Goal: Navigation & Orientation: Understand site structure

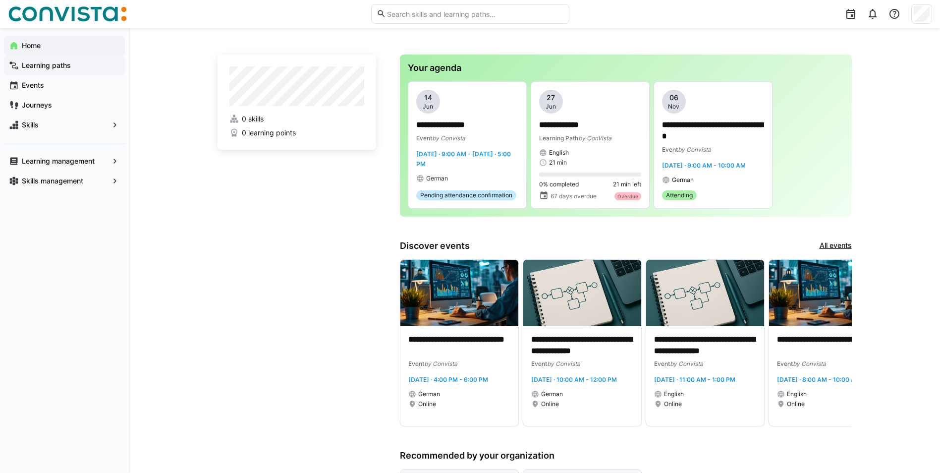
click at [70, 70] on span "Learning paths" at bounding box center [70, 65] width 100 height 10
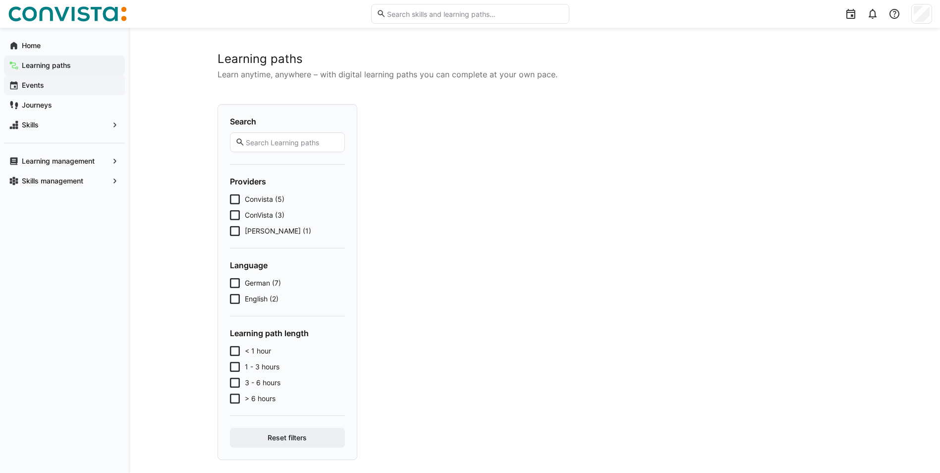
click at [55, 86] on span "Events" at bounding box center [70, 85] width 100 height 10
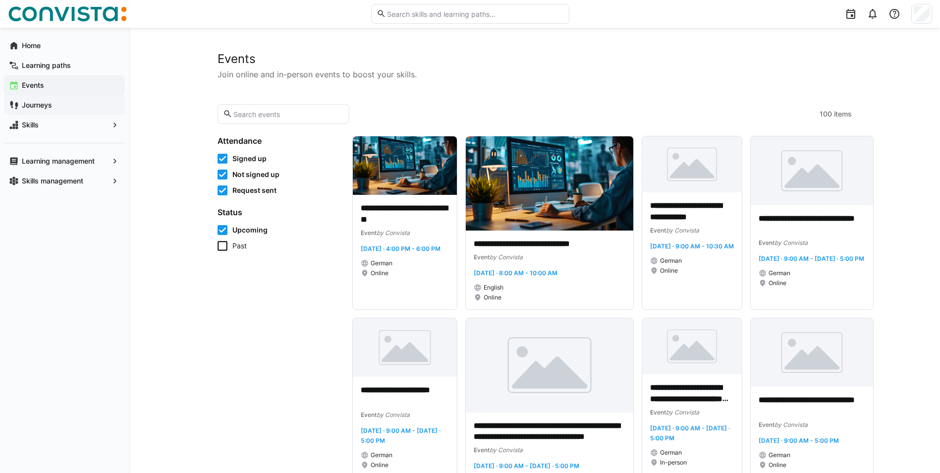
click at [55, 104] on span "Journeys" at bounding box center [70, 105] width 100 height 10
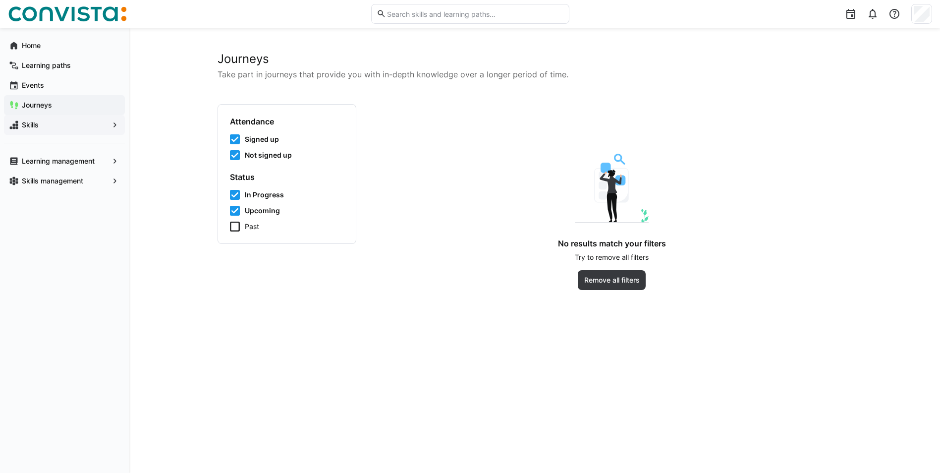
click at [43, 127] on span "Skills" at bounding box center [64, 125] width 88 height 10
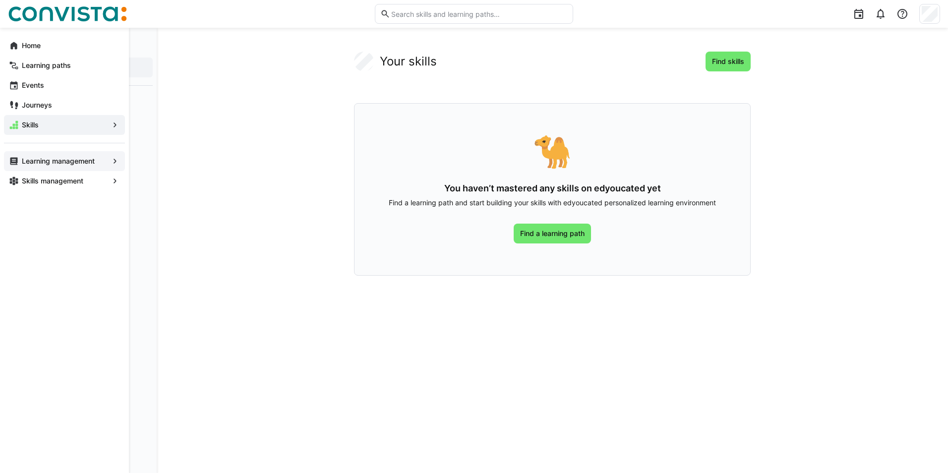
click at [0, 0] on app-navigation-label "Learning management" at bounding box center [0, 0] width 0 height 0
